Goal: Check status: Check status

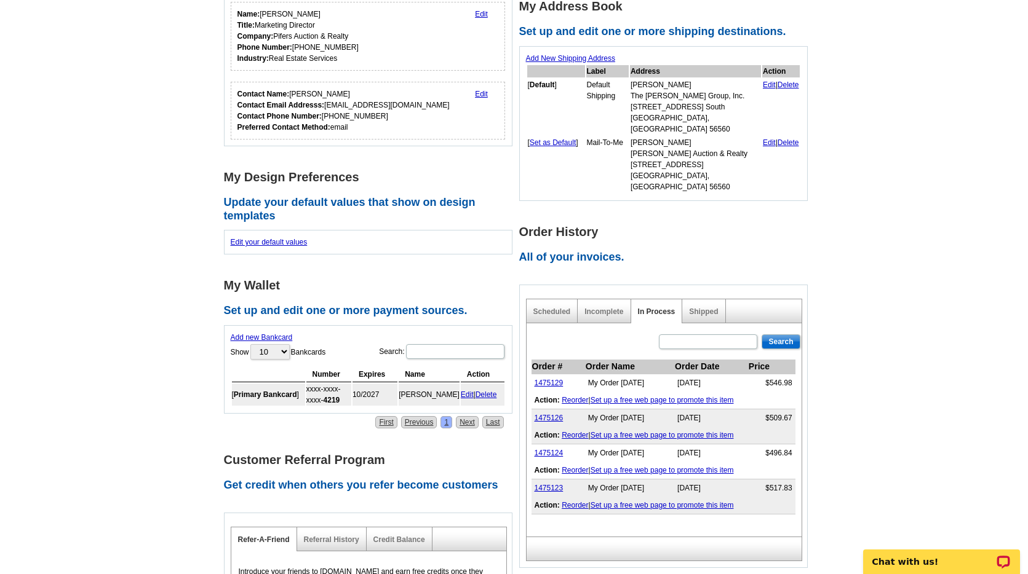
drag, startPoint x: 883, startPoint y: 266, endPoint x: 869, endPoint y: 328, distance: 63.1
click at [883, 266] on main "Account Information Update your user information. Username: [EMAIL_ADDRESS][DOM…" at bounding box center [514, 340] width 1028 height 938
click at [712, 308] on link "Shipped" at bounding box center [703, 312] width 29 height 9
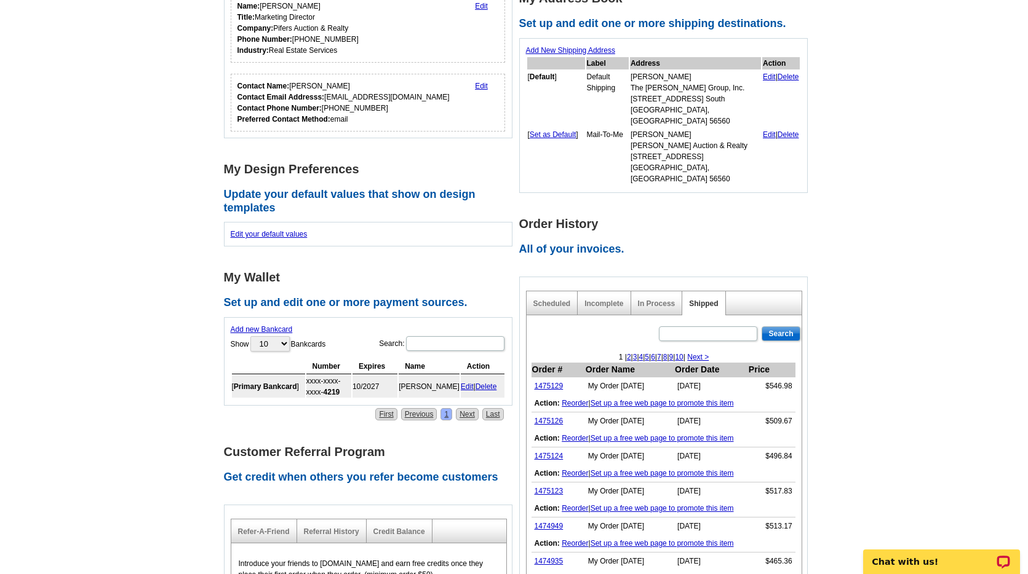
click at [907, 418] on main "Account Information Update your user information. Username: [EMAIL_ADDRESS][DOM…" at bounding box center [514, 354] width 1028 height 983
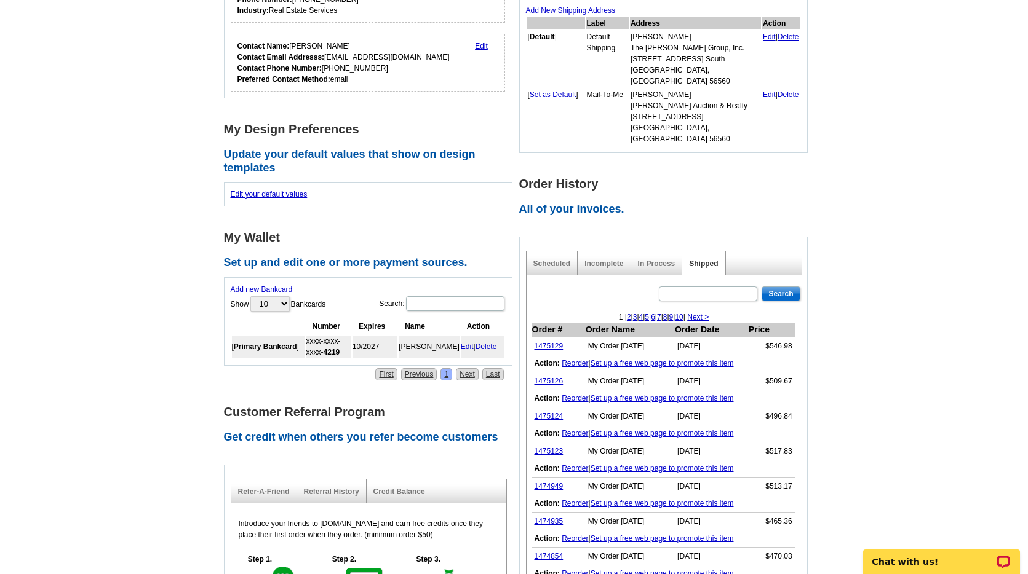
scroll to position [315, 0]
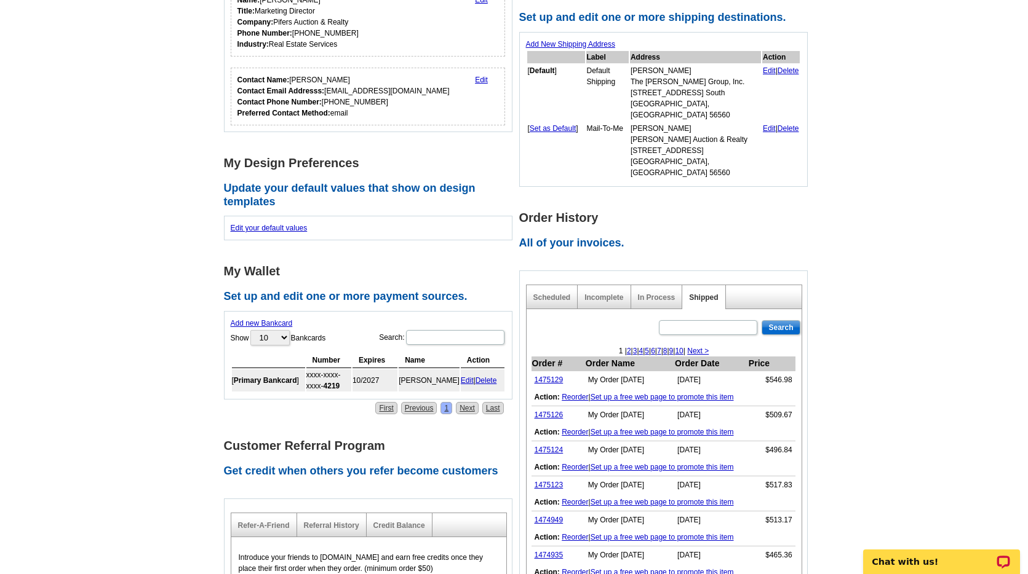
click at [859, 359] on main "Account Information Update your user information. Username: [EMAIL_ADDRESS][DOM…" at bounding box center [514, 348] width 1028 height 983
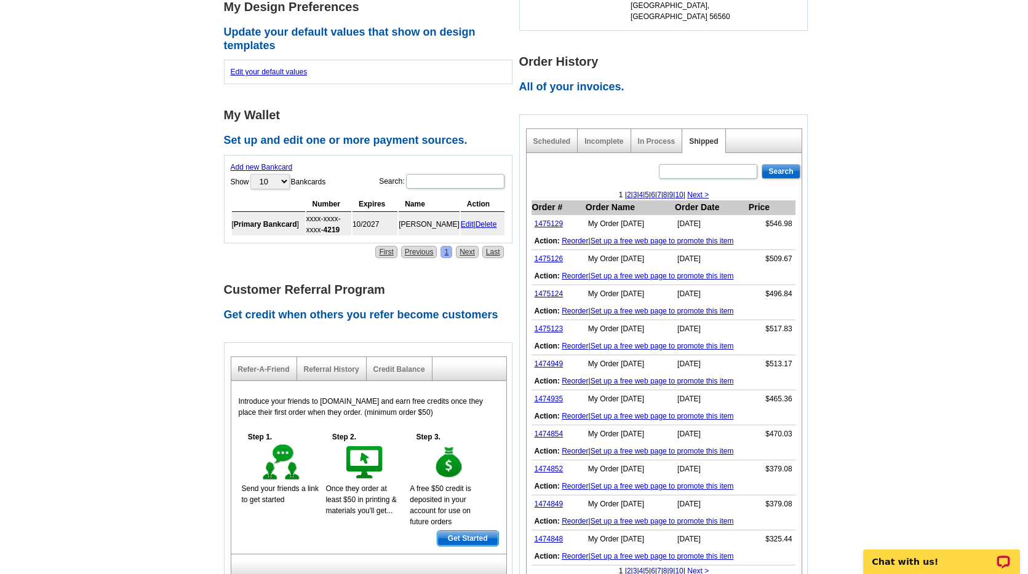
scroll to position [384, 0]
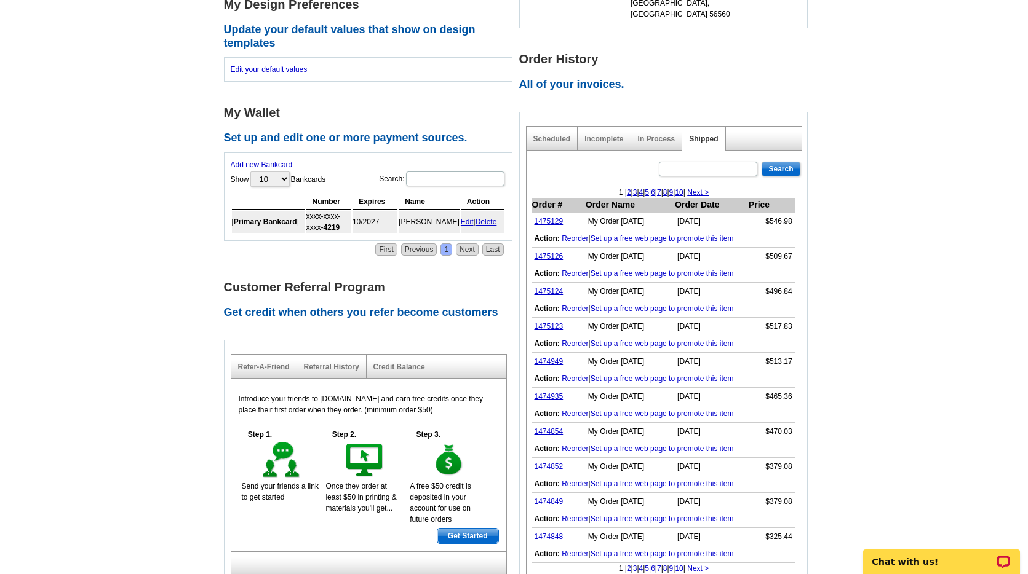
click at [627, 565] on link "2" at bounding box center [629, 569] width 4 height 9
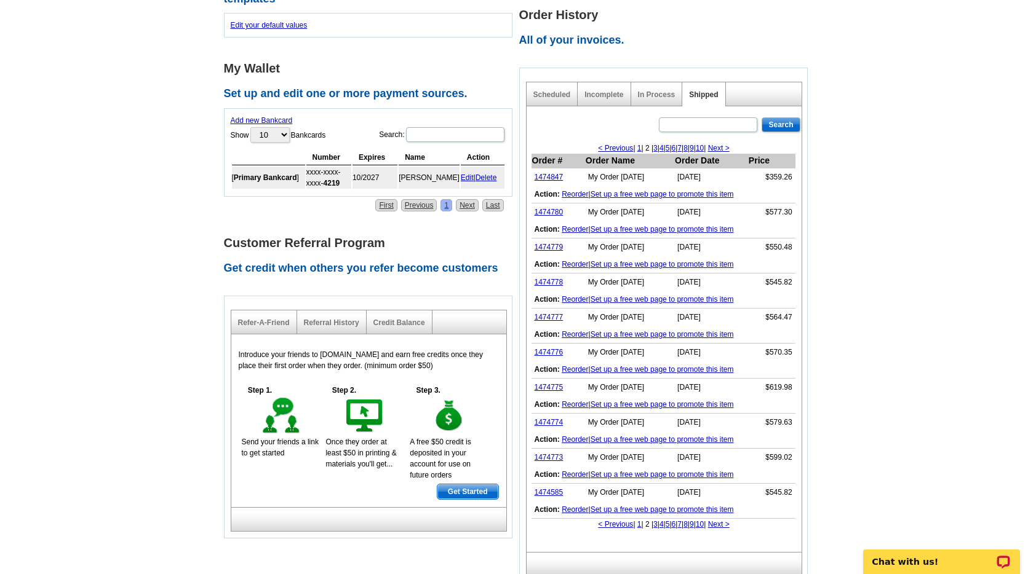
click at [847, 470] on main "Account Information Update your user information. Username: [EMAIL_ADDRESS][DOM…" at bounding box center [514, 145] width 1028 height 983
click at [653, 520] on link "3" at bounding box center [655, 524] width 4 height 9
click at [659, 520] on link "4" at bounding box center [661, 524] width 4 height 9
click at [665, 520] on link "5" at bounding box center [667, 524] width 4 height 9
click at [673, 520] on link "6" at bounding box center [674, 524] width 4 height 9
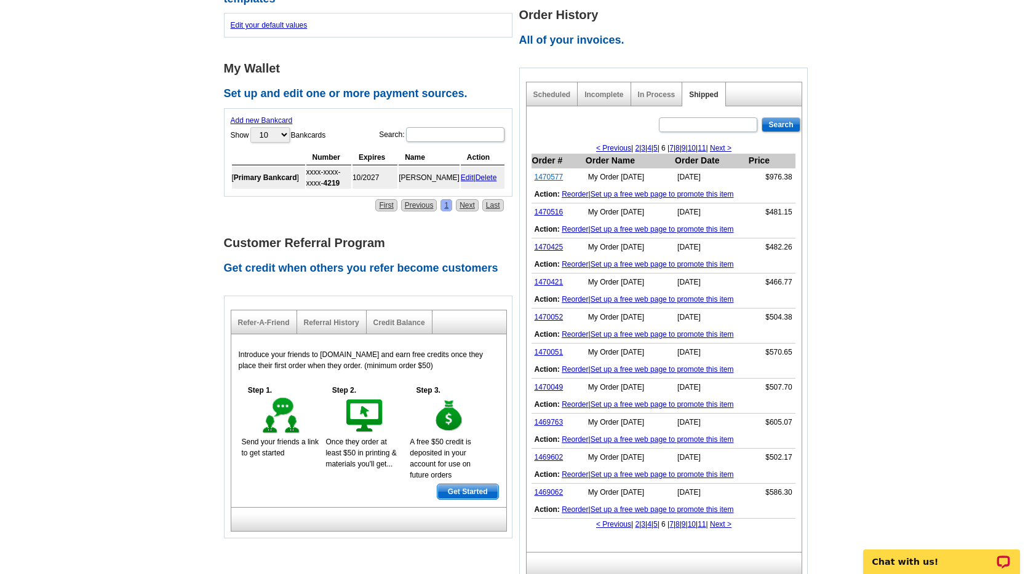
click at [554, 173] on link "1470577" at bounding box center [548, 177] width 29 height 9
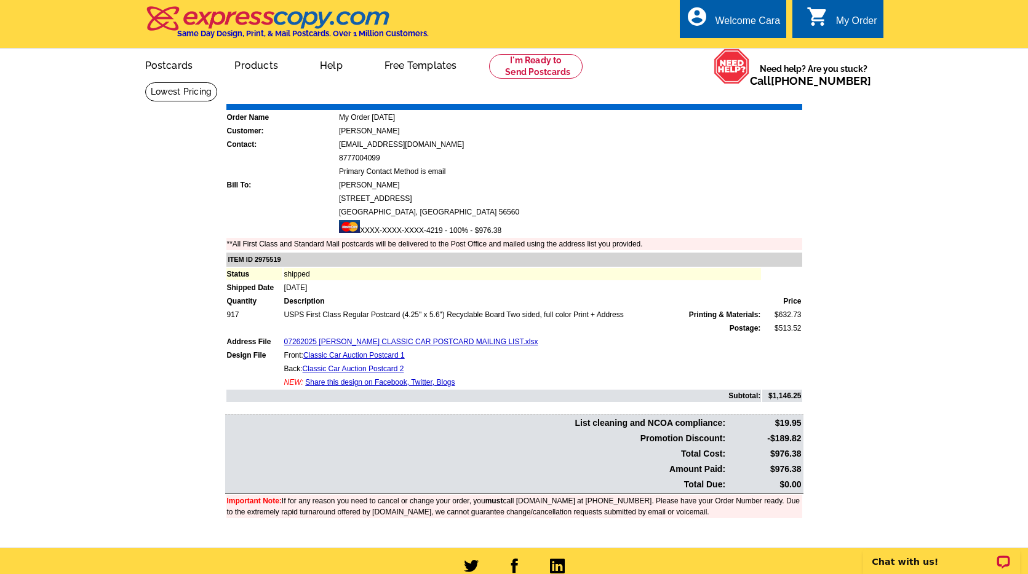
drag, startPoint x: 871, startPoint y: 330, endPoint x: 907, endPoint y: 315, distance: 39.4
click at [873, 329] on main "Order Number: 1470577 Download Invoice | Print Invoice Order Name My Order 2025…" at bounding box center [514, 315] width 1028 height 466
